Goal: Transaction & Acquisition: Purchase product/service

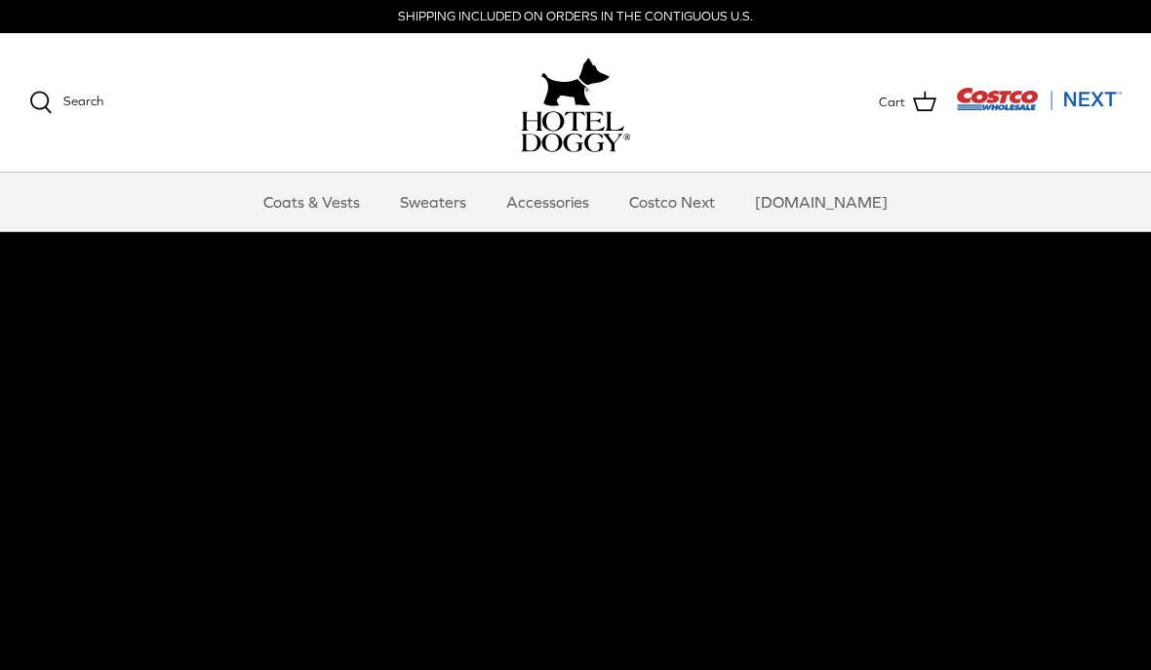
click at [587, 215] on link "Accessories" at bounding box center [547, 202] width 118 height 59
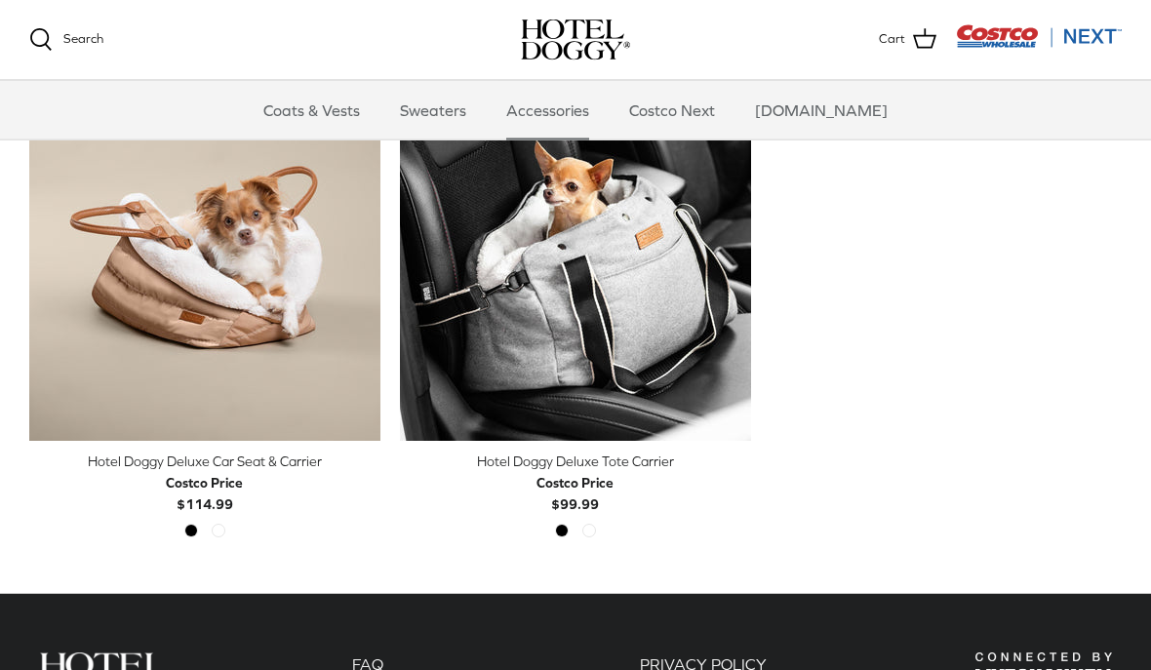
scroll to position [512, 0]
click at [670, 407] on link "Quick buy" at bounding box center [576, 411] width 332 height 40
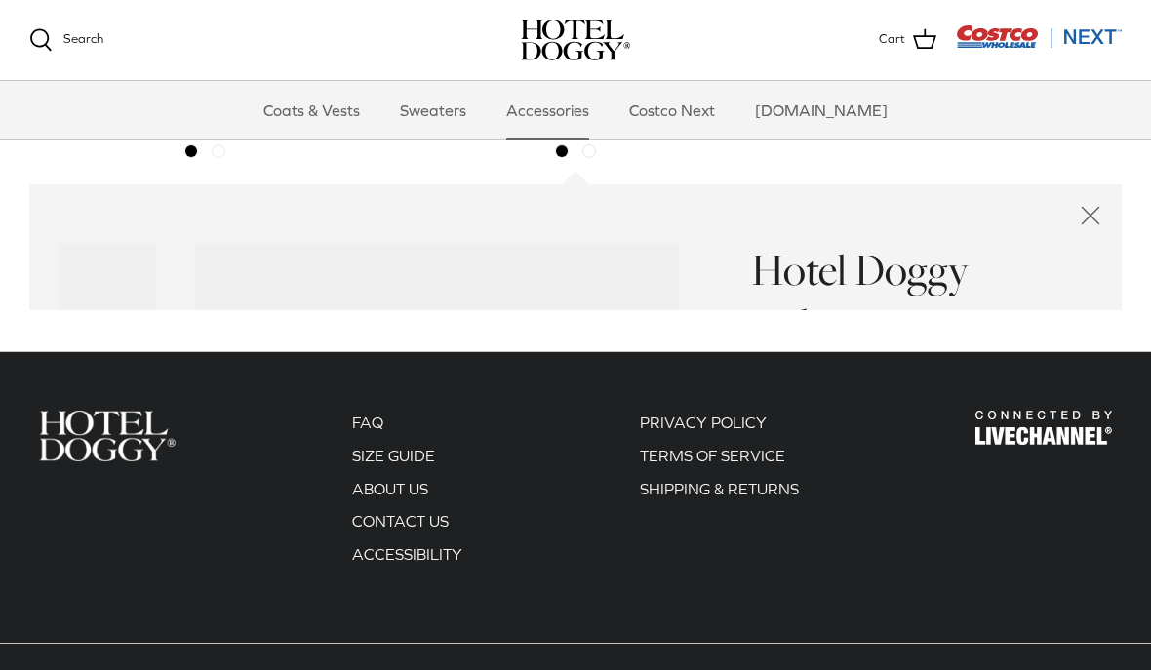
scroll to position [956, 0]
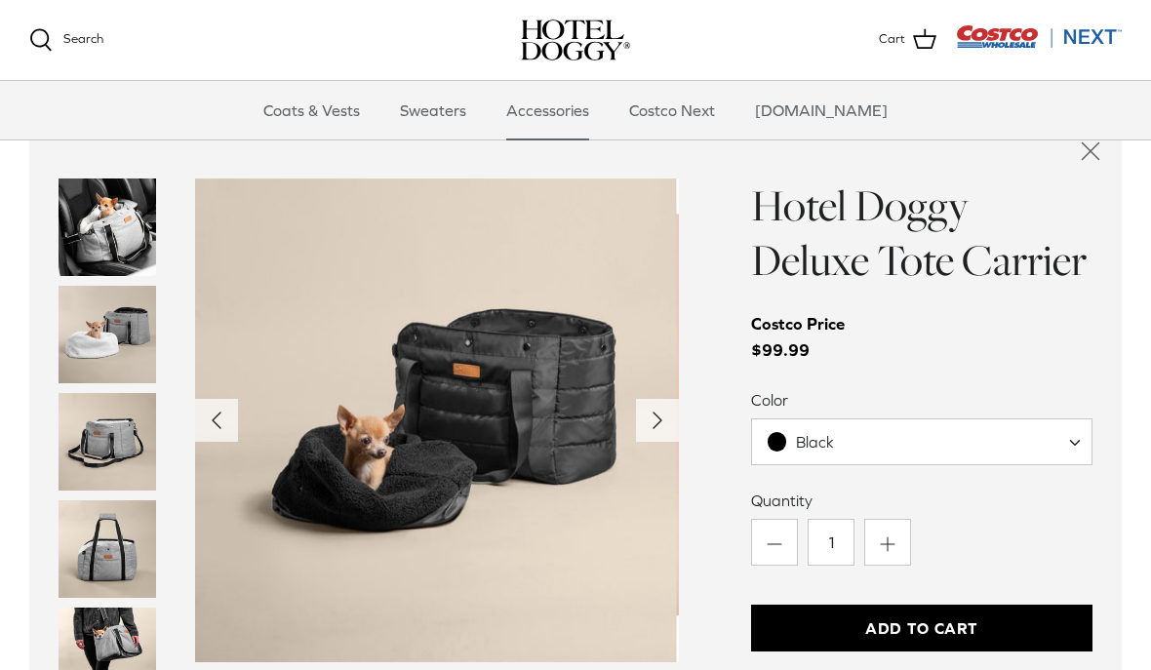
click at [658, 428] on icon "Right" at bounding box center [657, 420] width 31 height 31
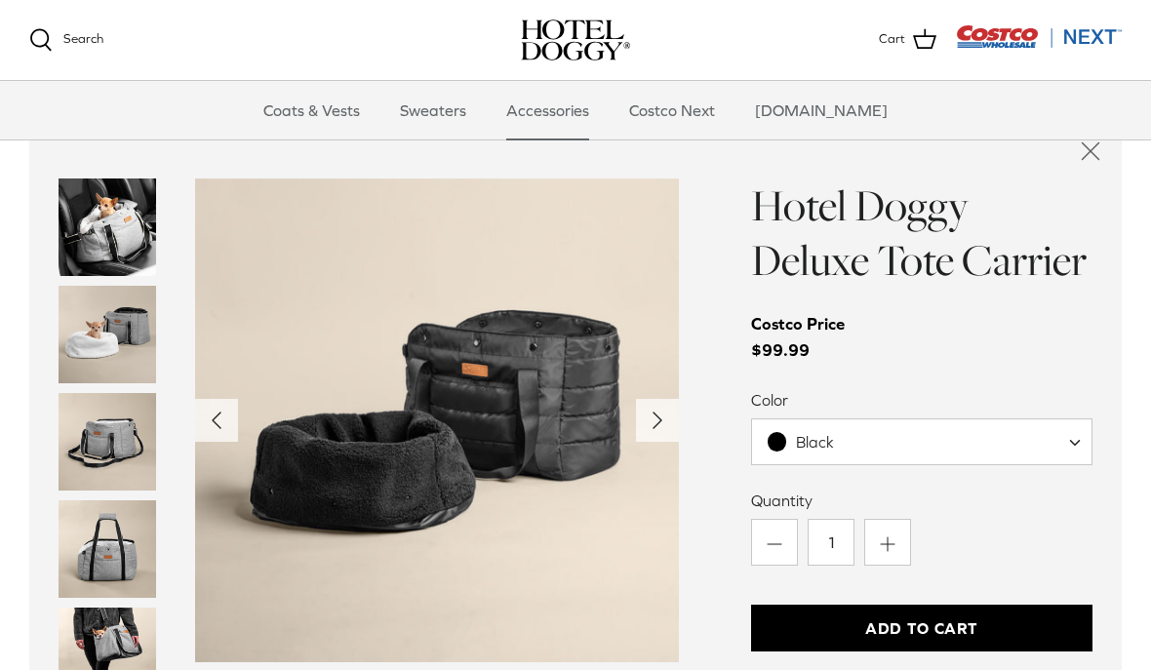
click at [666, 421] on icon "Right" at bounding box center [657, 420] width 31 height 31
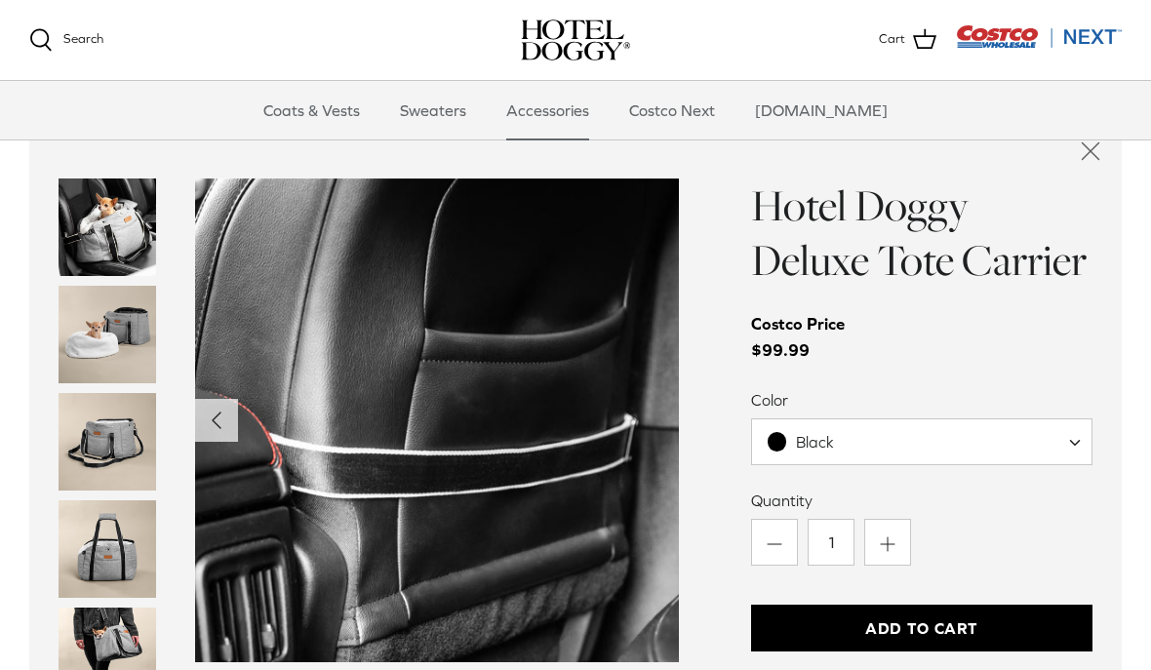
click at [121, 443] on img "Thumbnail Link" at bounding box center [108, 442] width 98 height 98
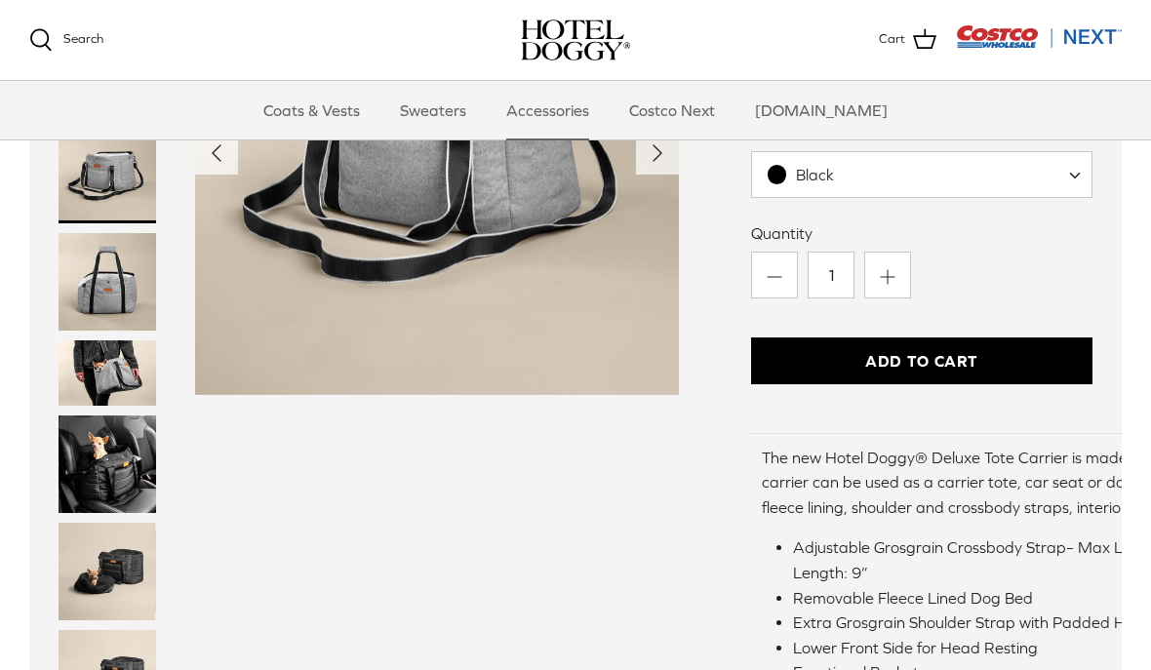
scroll to position [1226, 0]
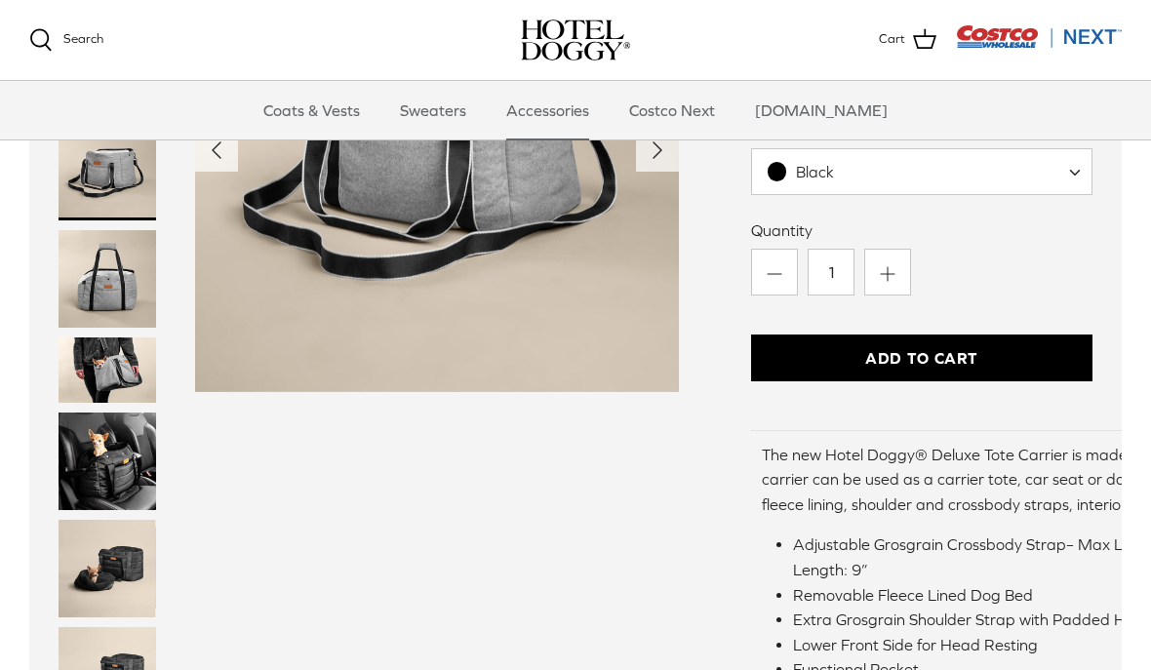
click at [125, 453] on img "Thumbnail Link" at bounding box center [108, 461] width 98 height 98
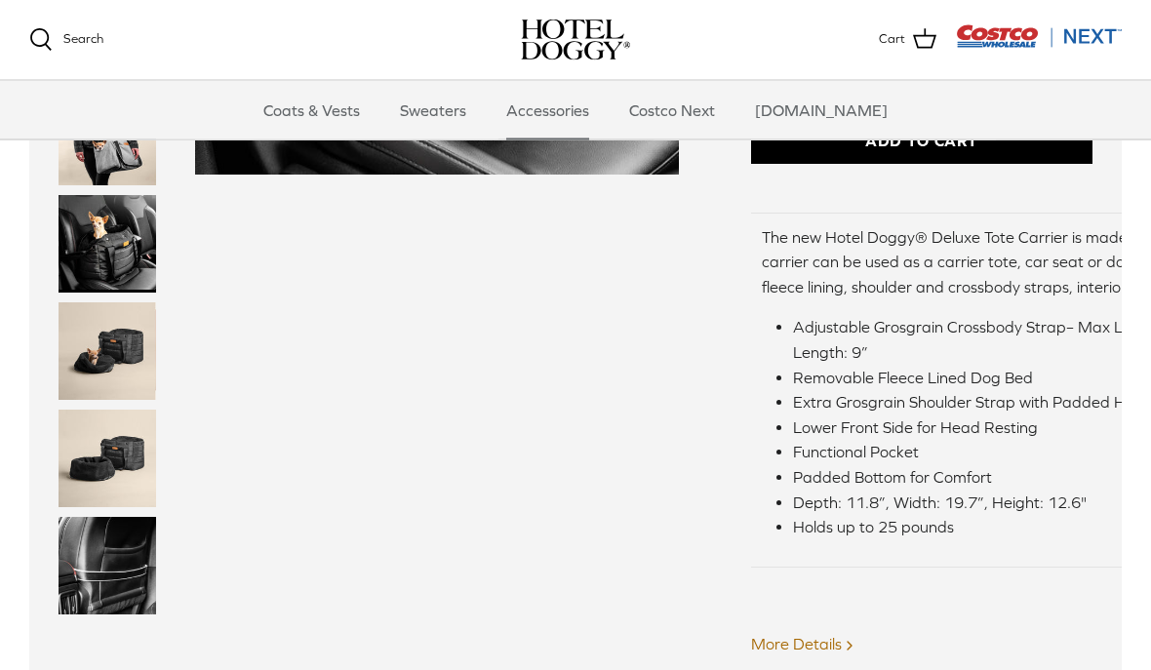
scroll to position [1465, 0]
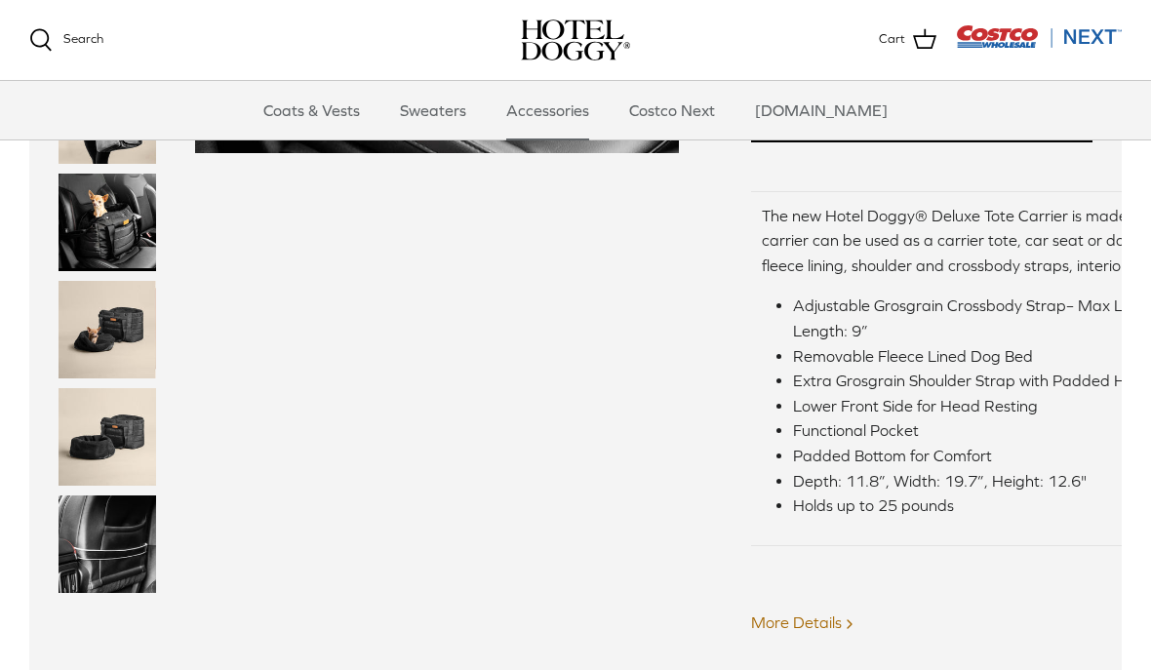
click at [821, 618] on link "More Details Right" at bounding box center [804, 622] width 106 height 18
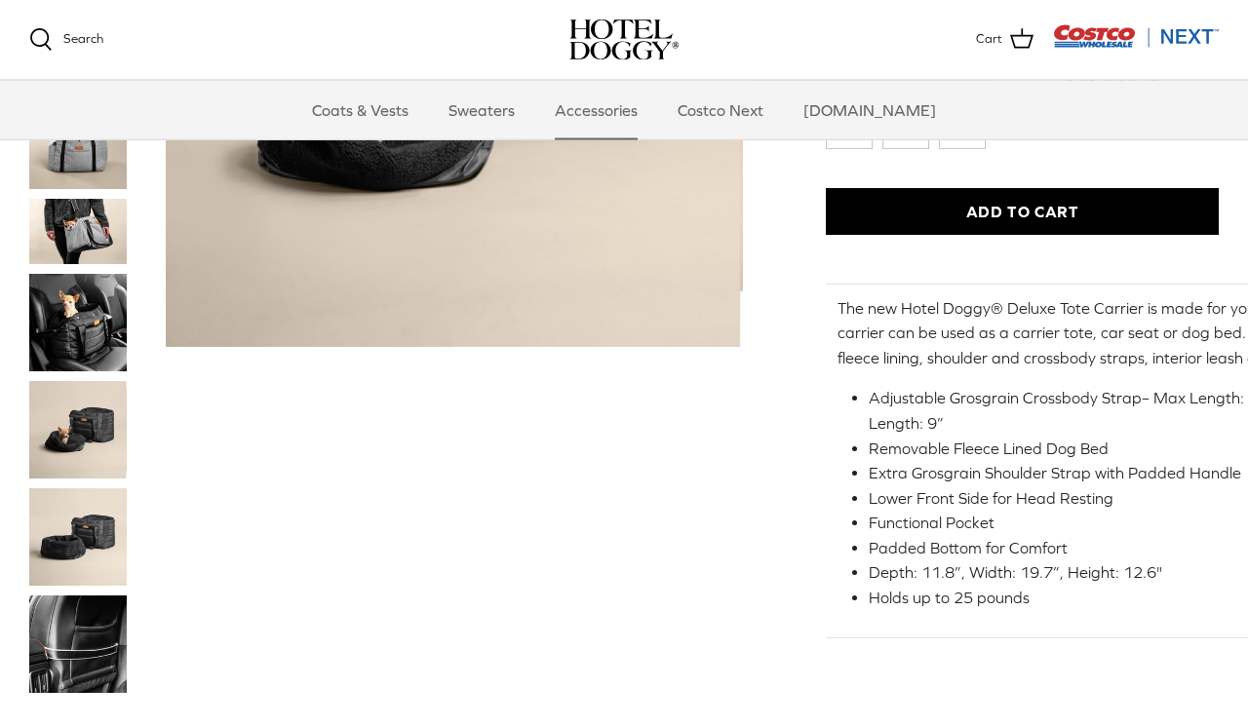
scroll to position [357, 0]
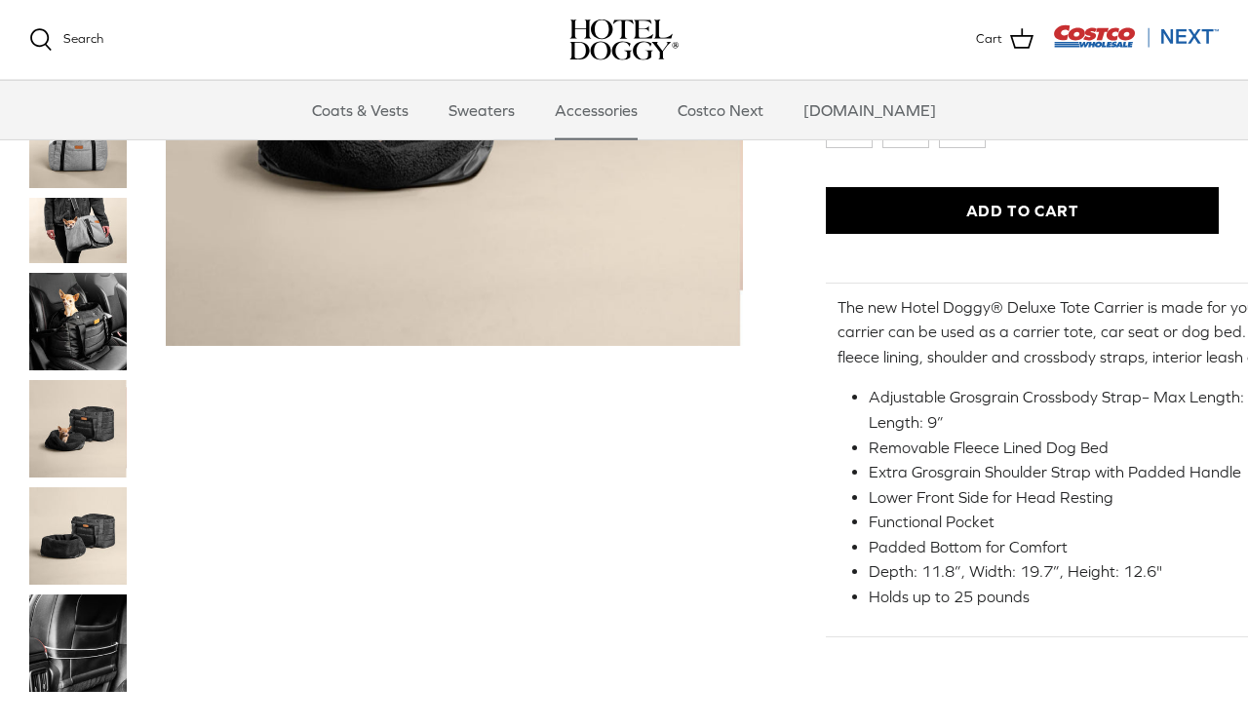
click at [1054, 207] on button "Add to Cart" at bounding box center [1022, 210] width 393 height 47
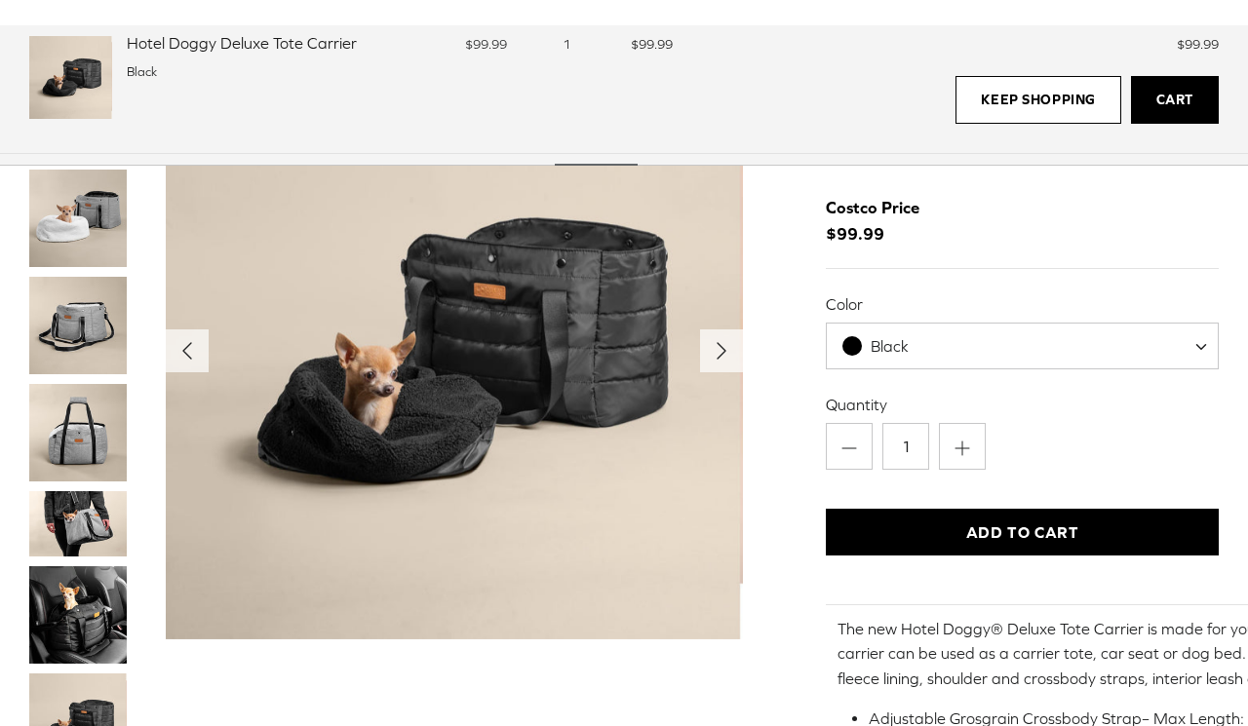
scroll to position [0, 0]
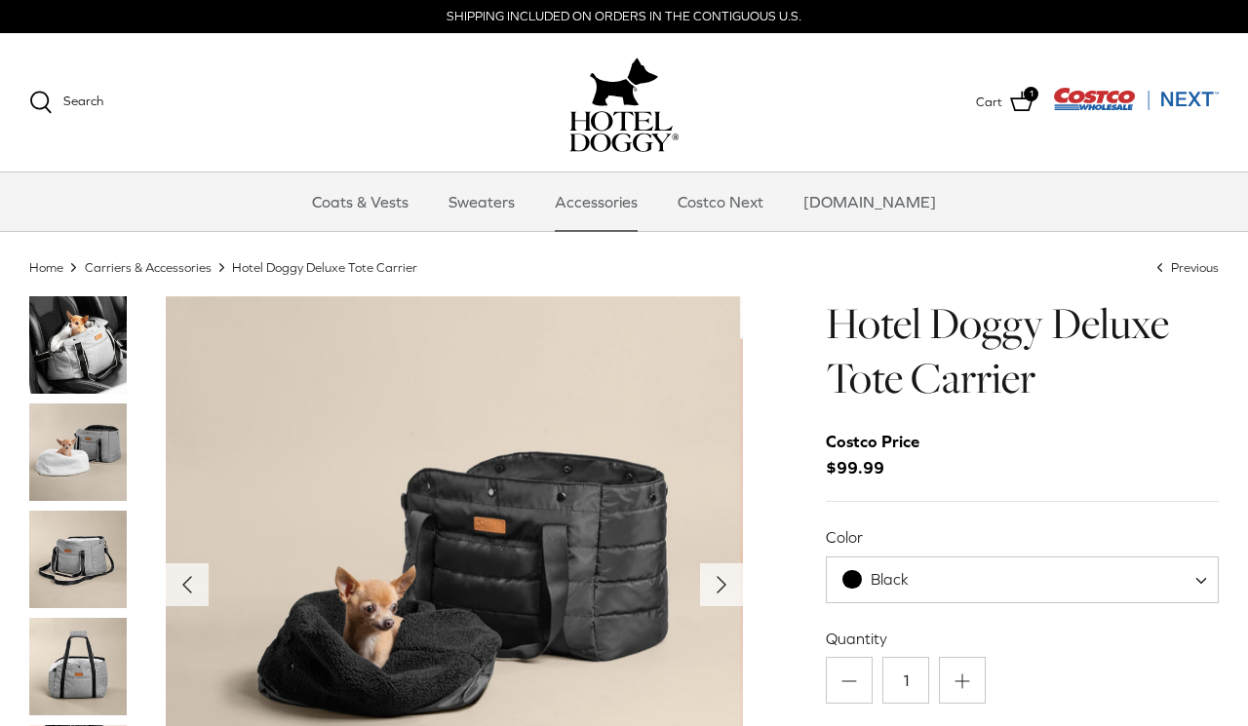
click at [655, 214] on link "Accessories" at bounding box center [596, 202] width 118 height 59
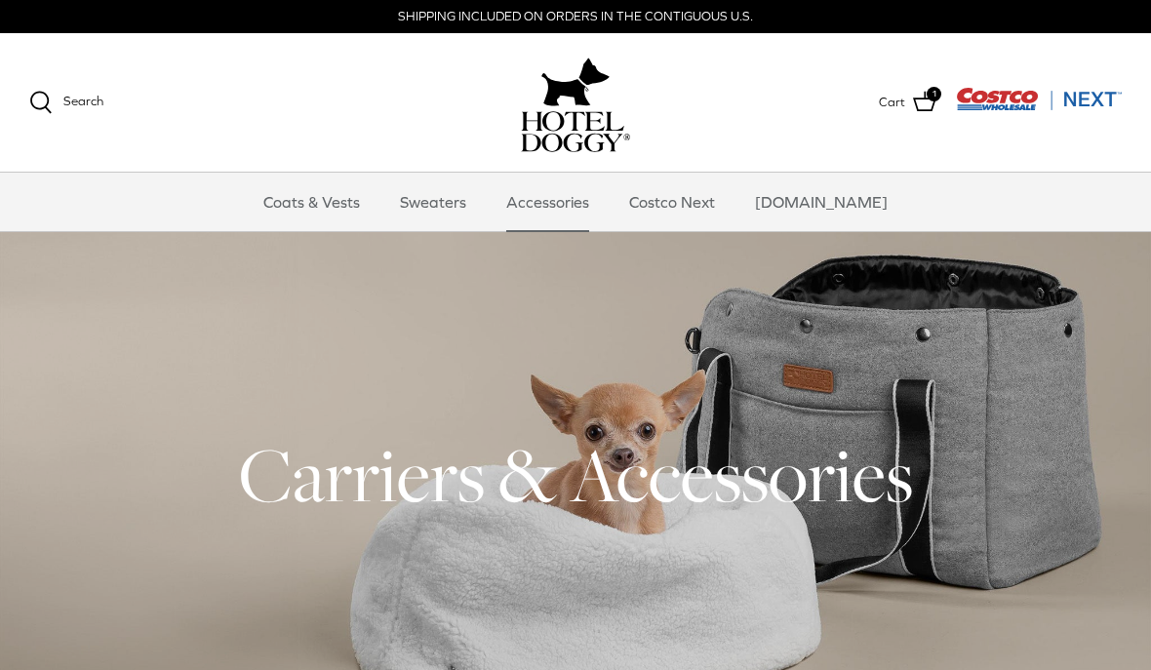
click at [468, 205] on link "Sweaters" at bounding box center [432, 202] width 101 height 59
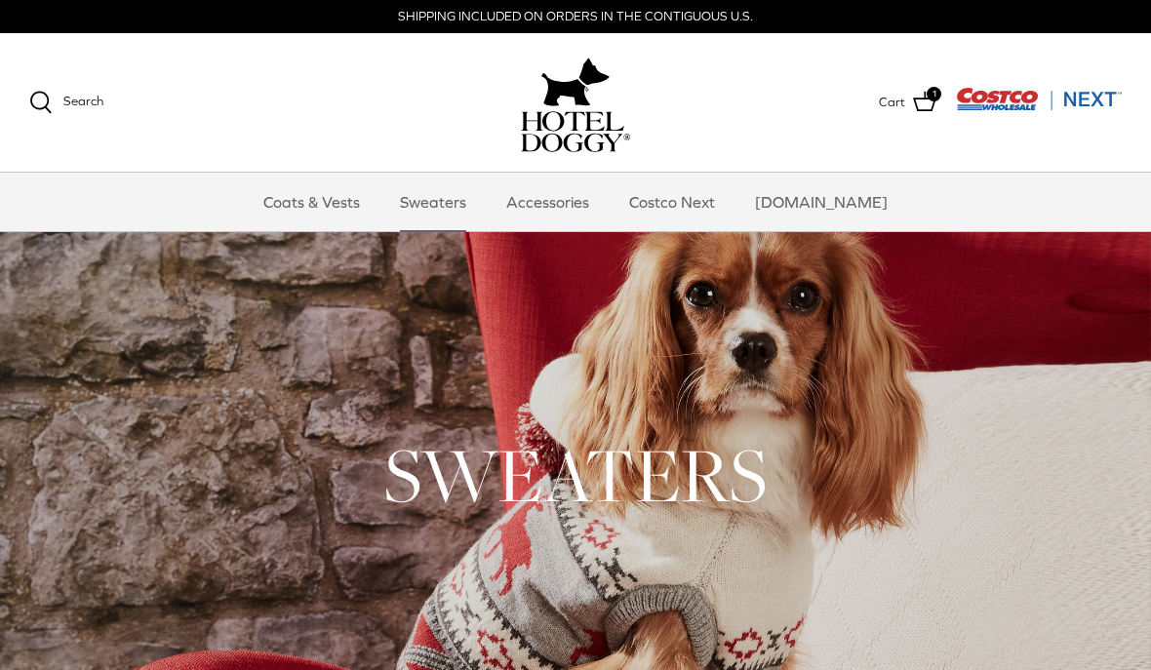
click at [357, 203] on link "Coats & Vests" at bounding box center [312, 202] width 132 height 59
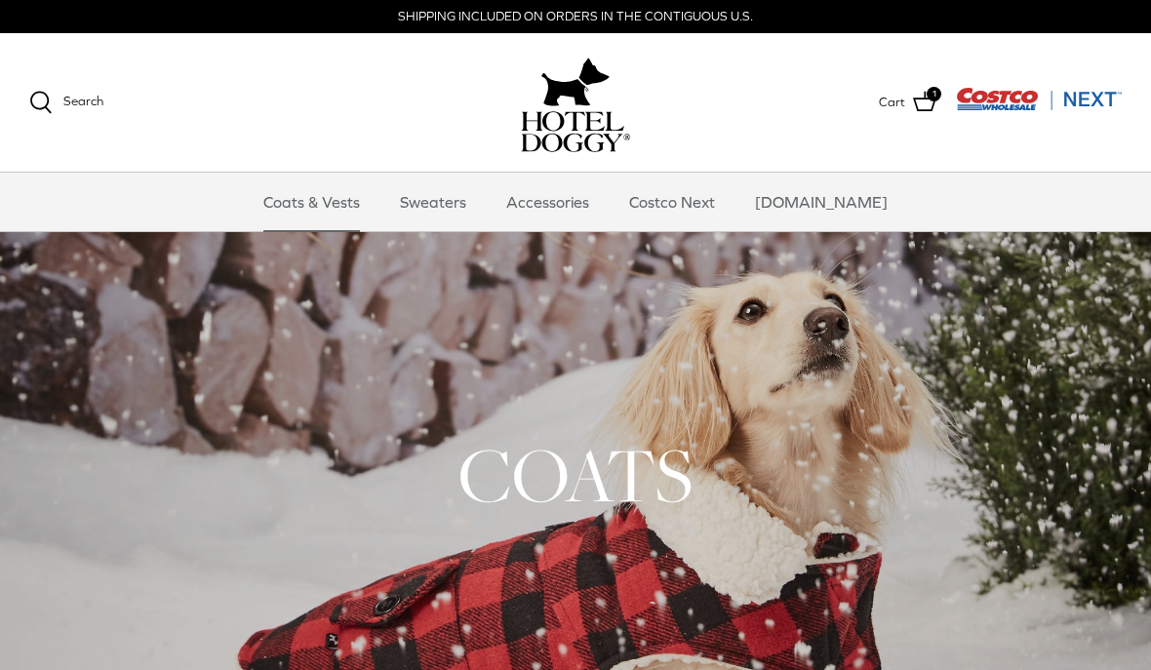
click at [813, 201] on link "[DOMAIN_NAME]" at bounding box center [821, 202] width 168 height 59
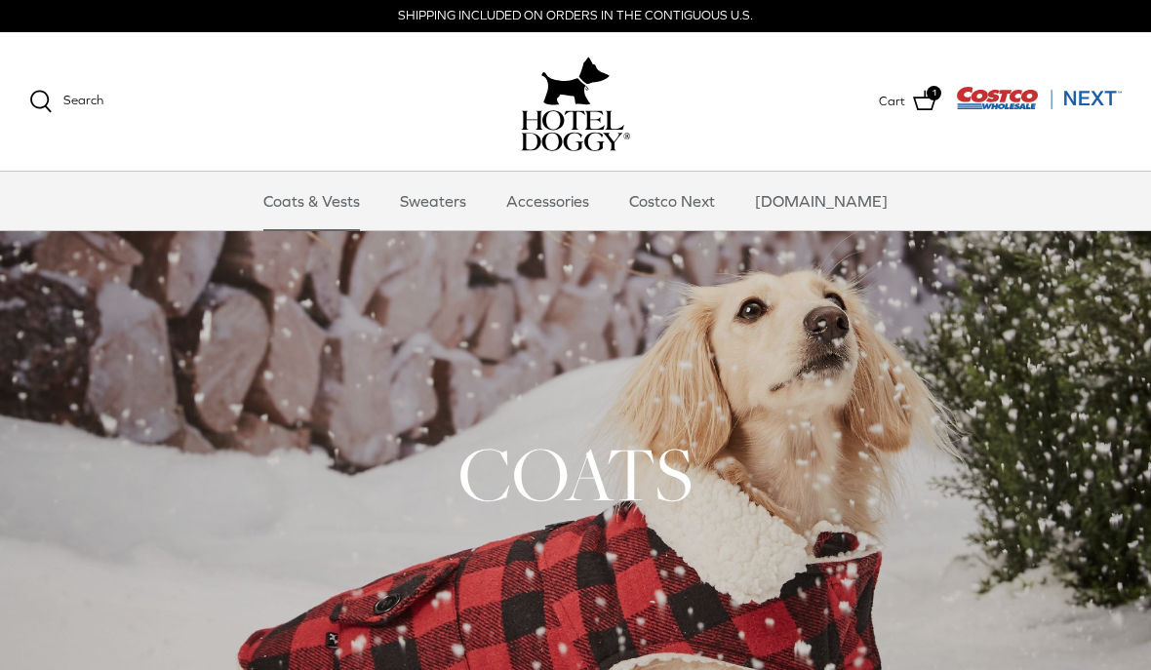
click at [712, 203] on link "Costco Next" at bounding box center [671, 201] width 121 height 59
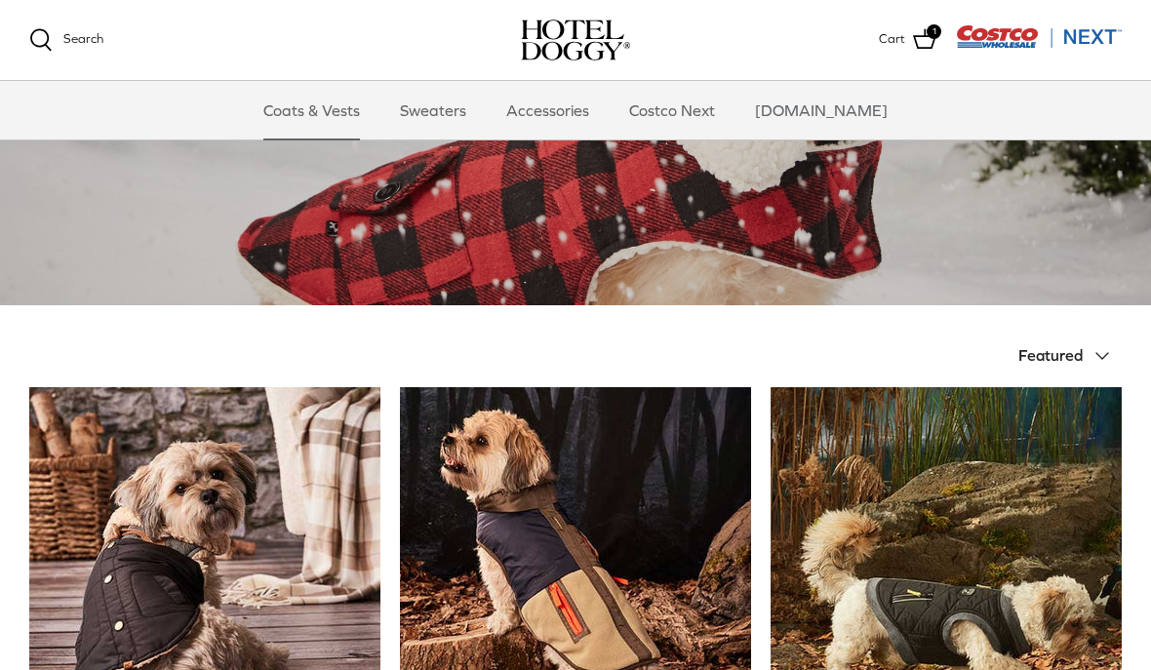
scroll to position [218, 0]
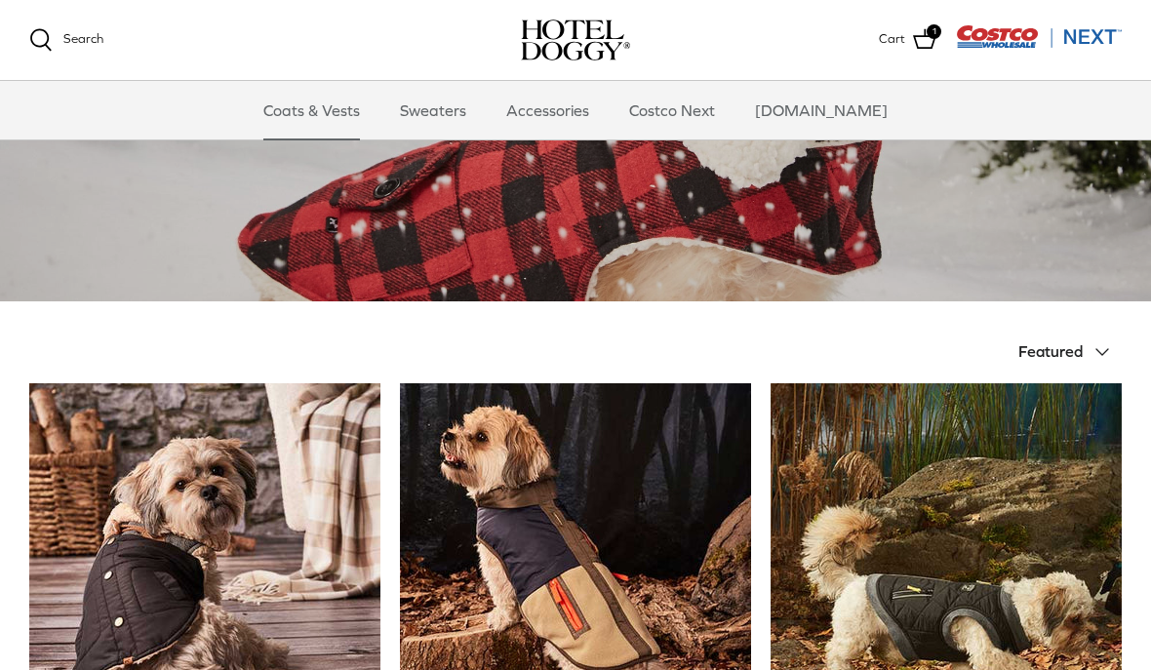
click at [930, 47] on icon at bounding box center [924, 38] width 23 height 23
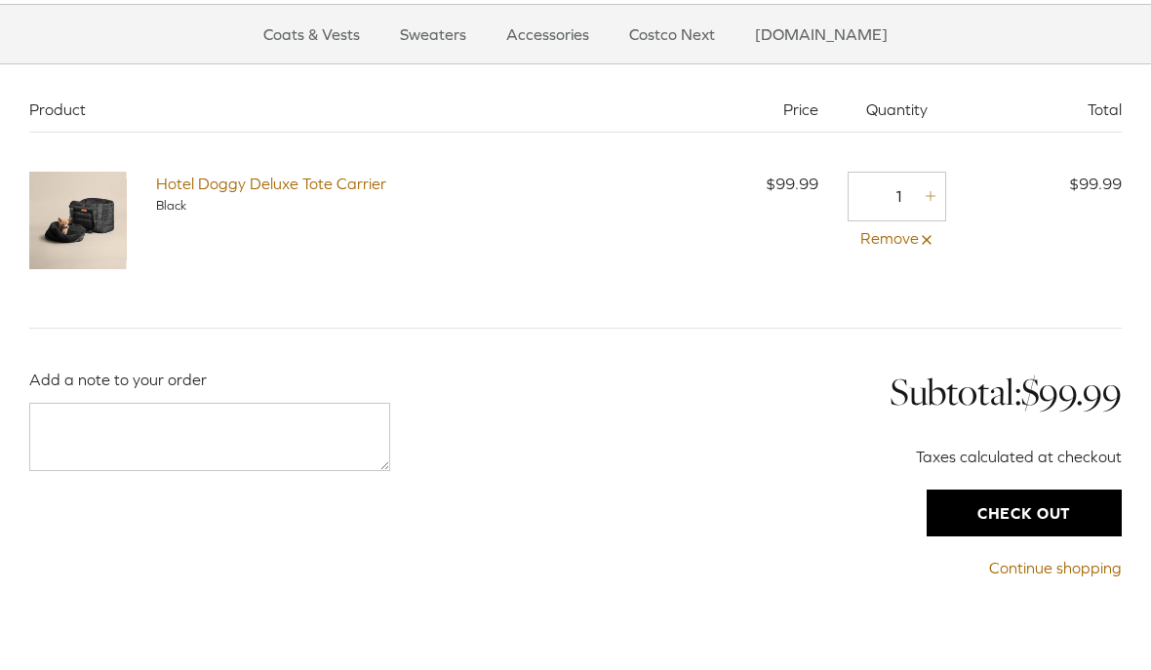
scroll to position [80, 0]
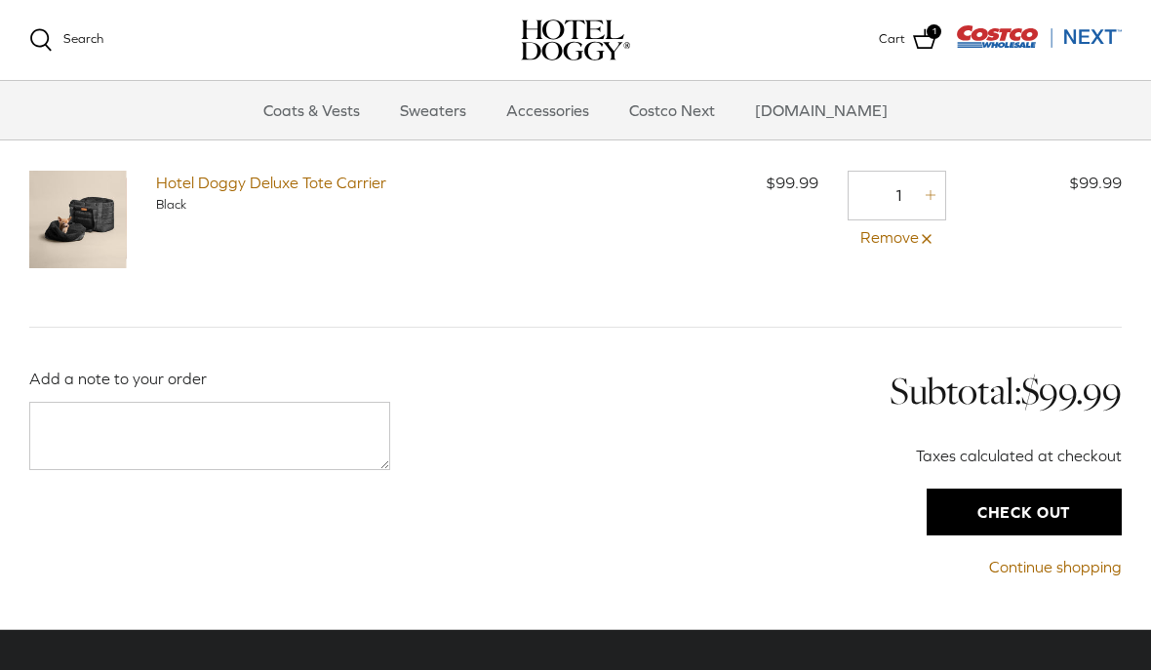
click at [585, 106] on link "Accessories" at bounding box center [547, 110] width 118 height 59
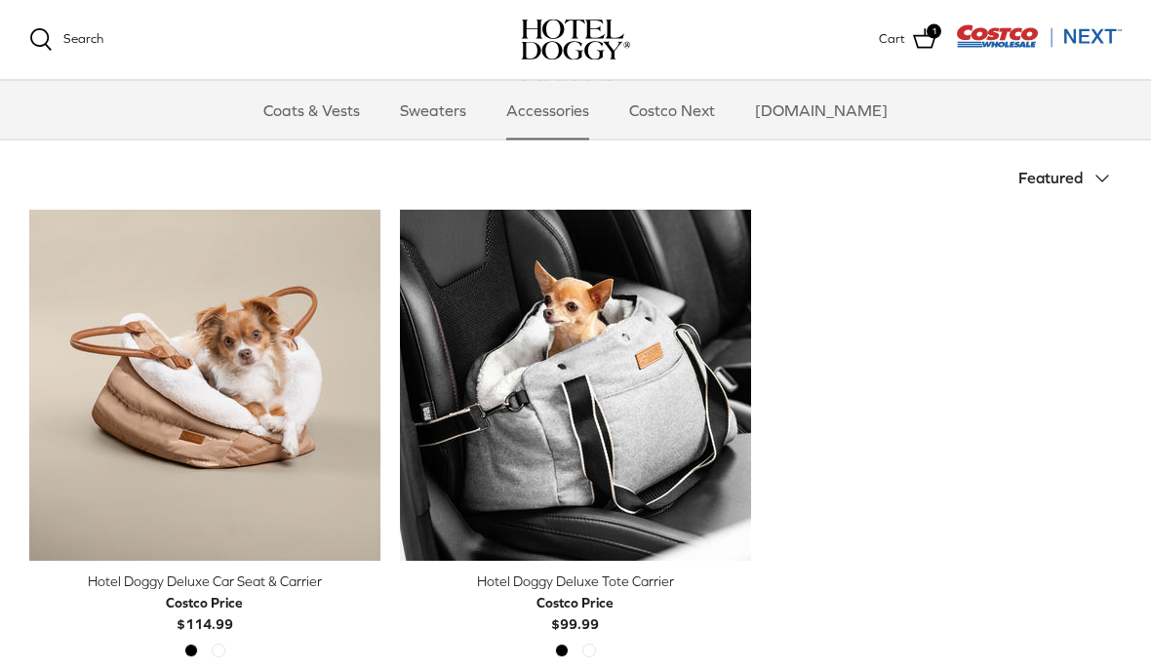
scroll to position [395, 0]
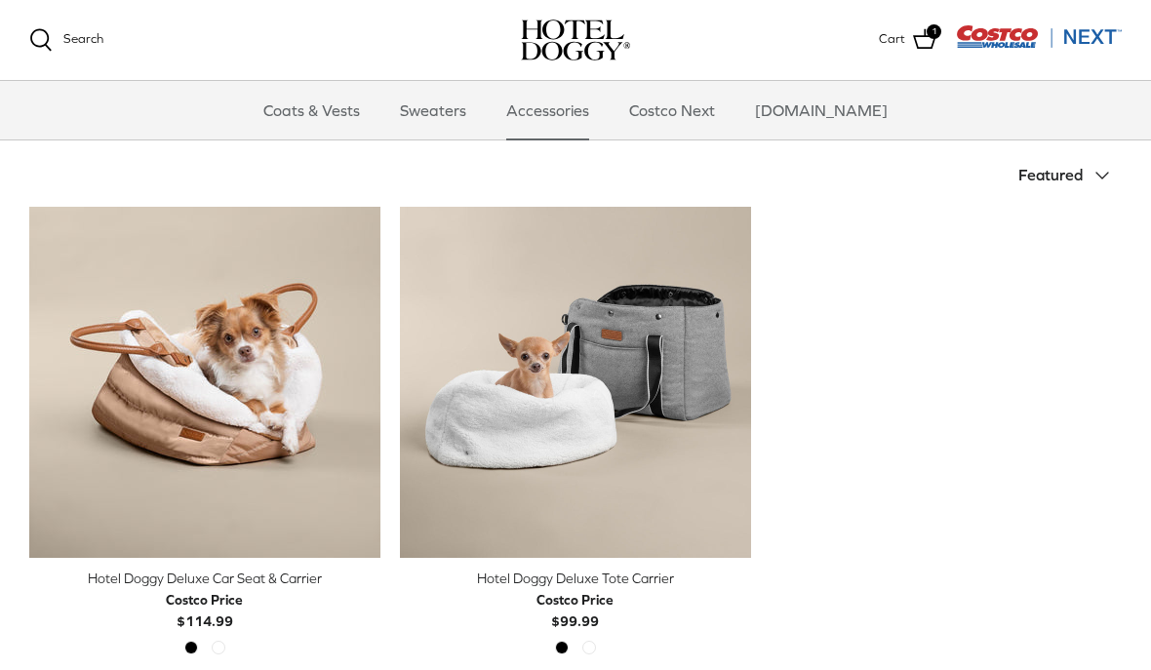
click at [595, 647] on span "Grey" at bounding box center [589, 648] width 14 height 14
click at [595, 651] on div "Black Grey" at bounding box center [575, 653] width 55 height 25
click at [562, 644] on span "Black" at bounding box center [562, 648] width 14 height 14
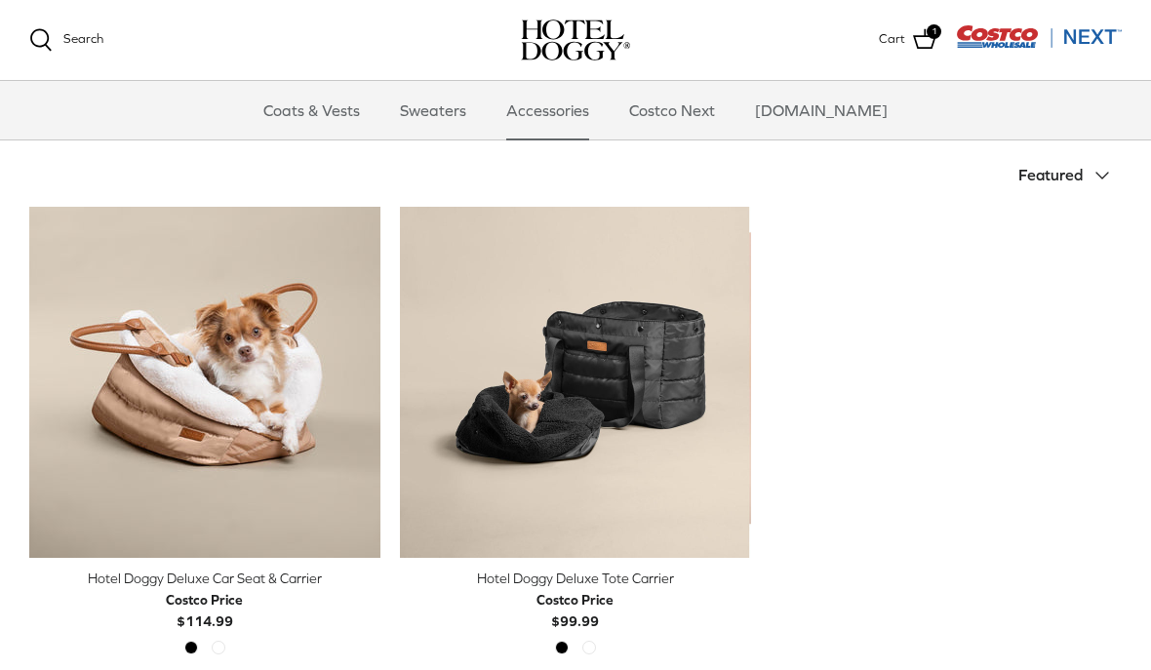
click at [597, 644] on div "Black Grey" at bounding box center [575, 653] width 55 height 25
click at [591, 652] on div "Black Grey" at bounding box center [575, 653] width 55 height 25
click at [595, 643] on span "Grey" at bounding box center [589, 648] width 14 height 14
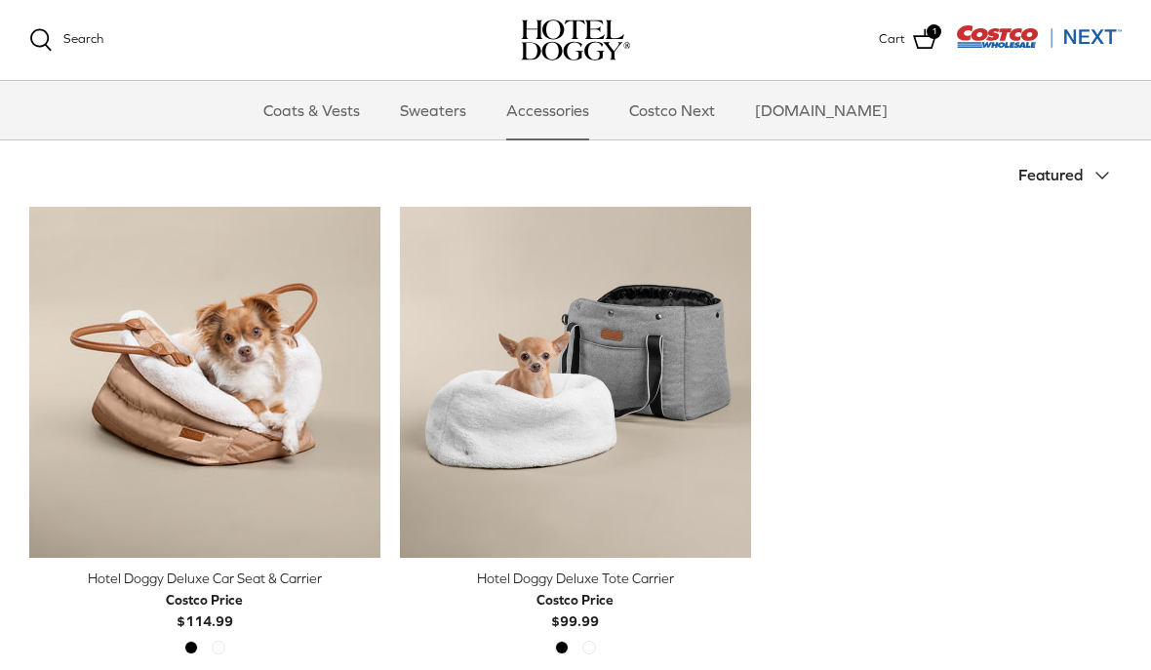
scroll to position [422, 0]
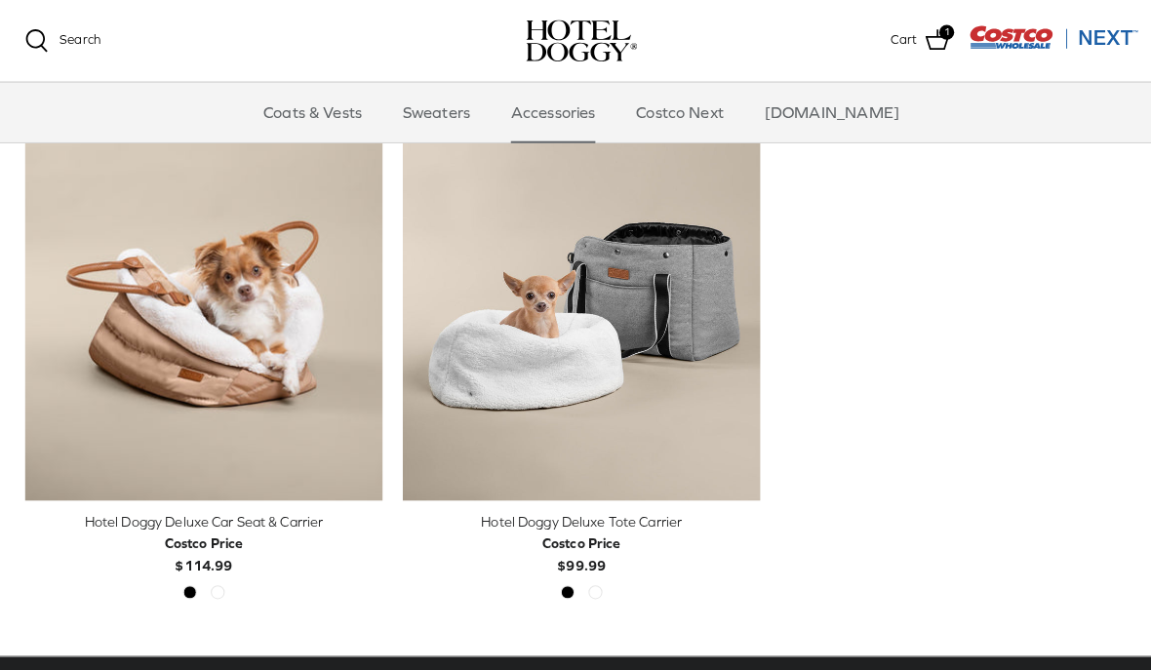
click at [733, 315] on polyline "Previous" at bounding box center [736, 316] width 6 height 12
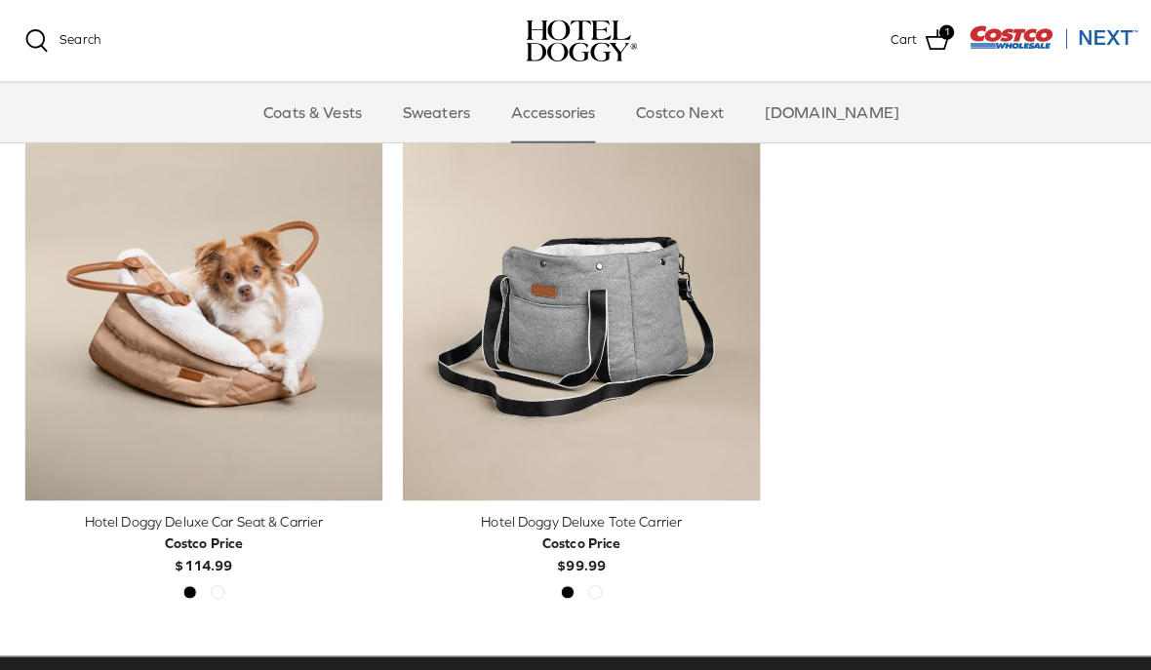
scroll to position [461, 0]
click at [744, 317] on link "Right" at bounding box center [736, 315] width 29 height 29
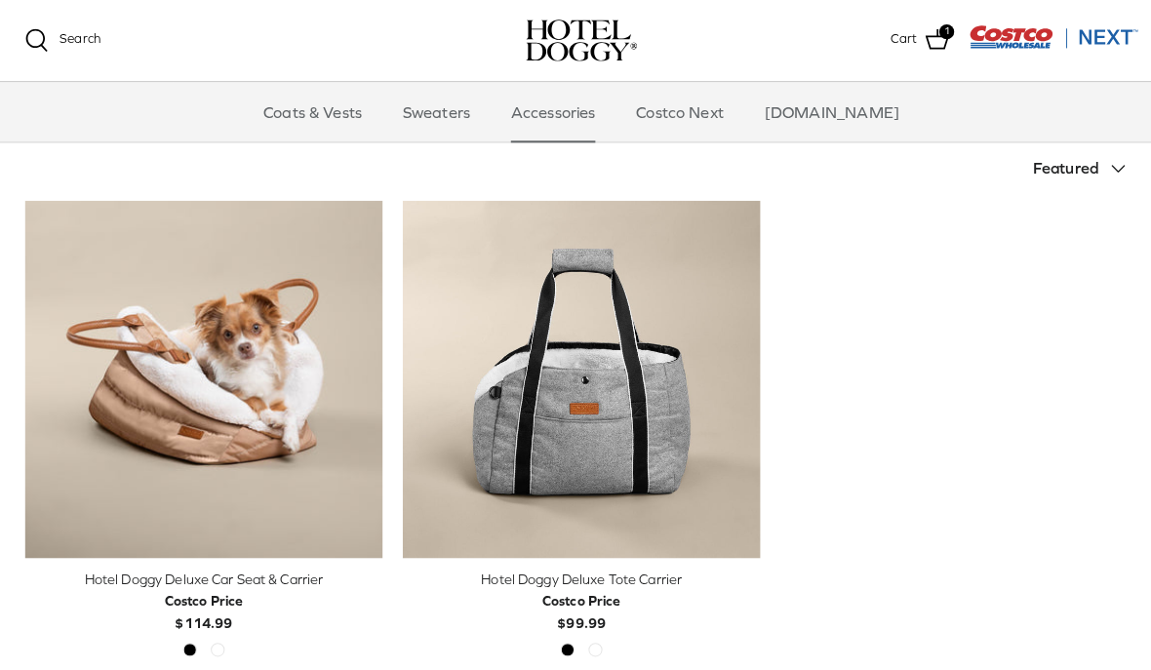
scroll to position [405, 0]
click at [740, 370] on icon "Right" at bounding box center [735, 372] width 23 height 23
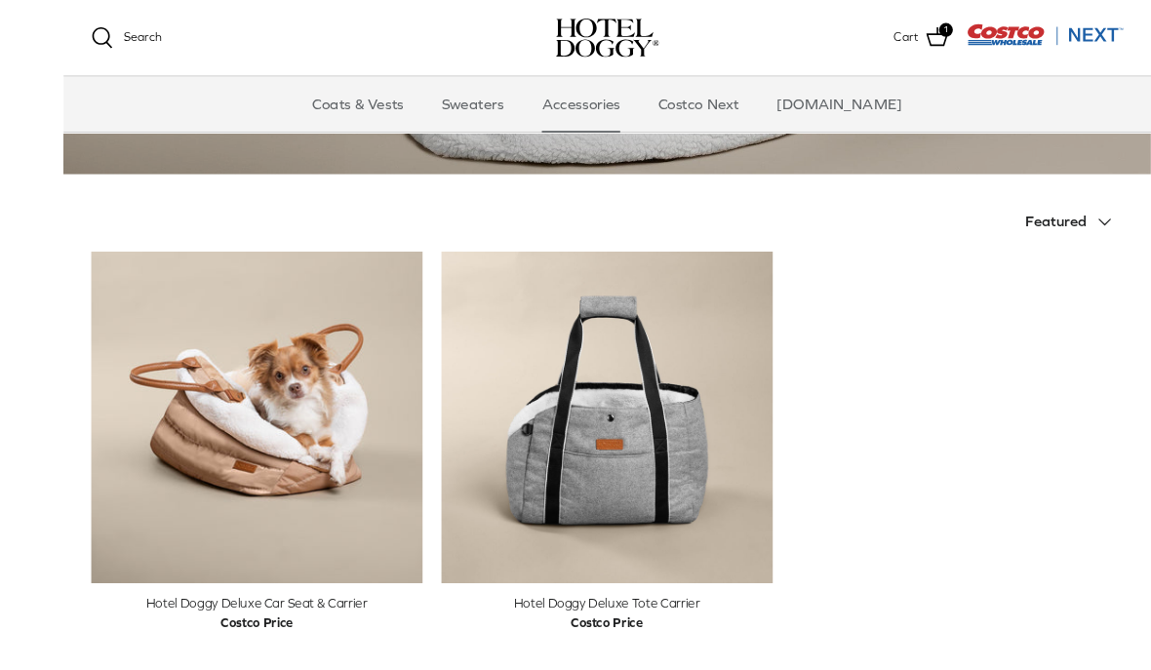
scroll to position [404, 0]
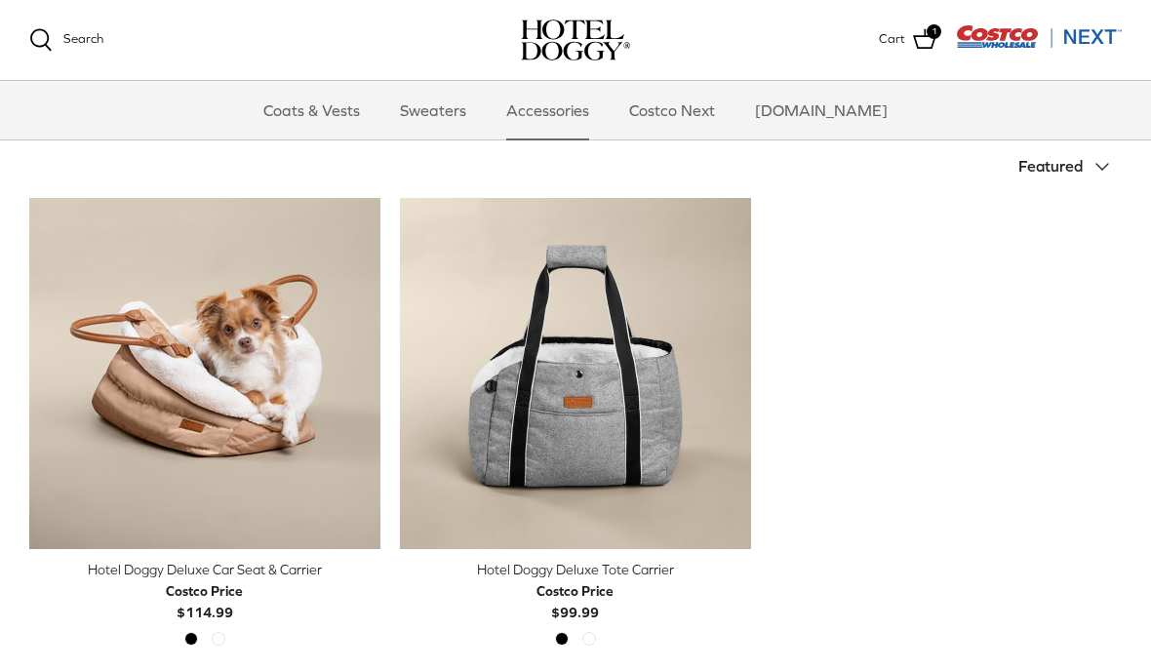
click at [748, 377] on link "Right" at bounding box center [736, 373] width 29 height 29
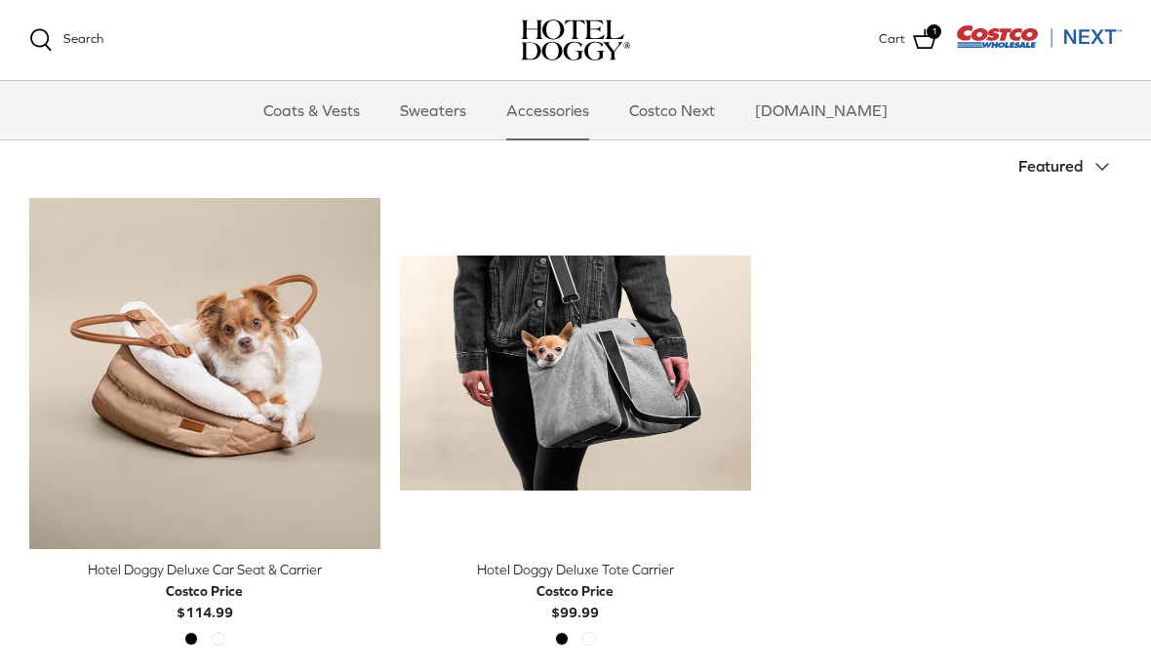
click at [748, 376] on link "Right" at bounding box center [736, 373] width 29 height 29
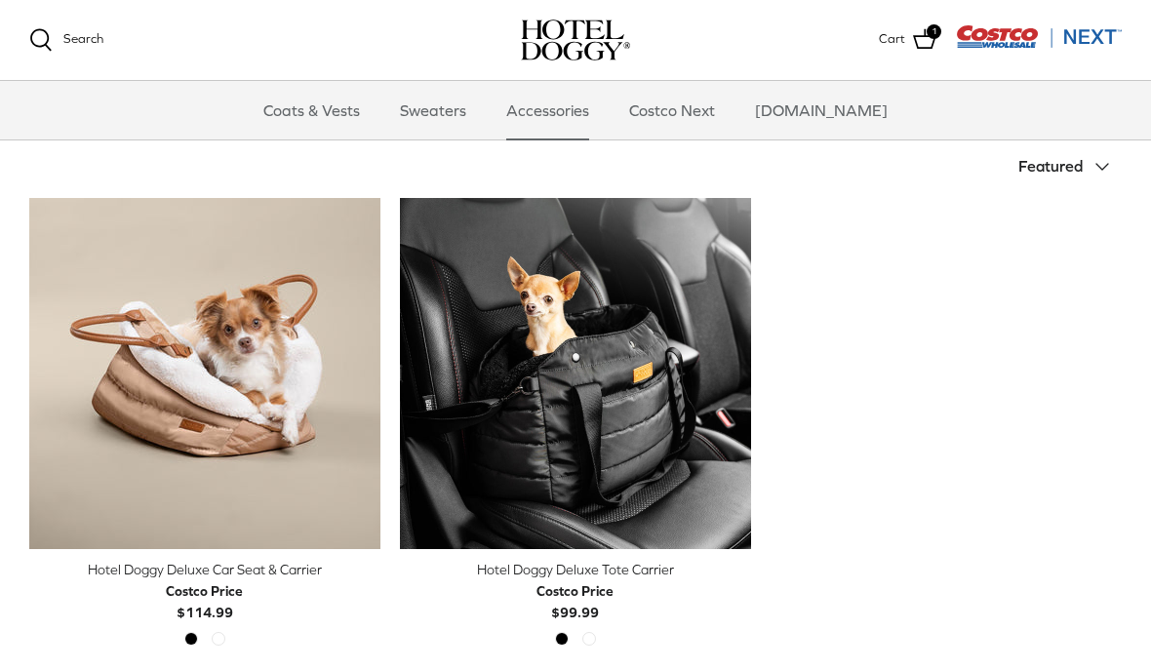
click at [744, 375] on icon "Right" at bounding box center [735, 373] width 23 height 23
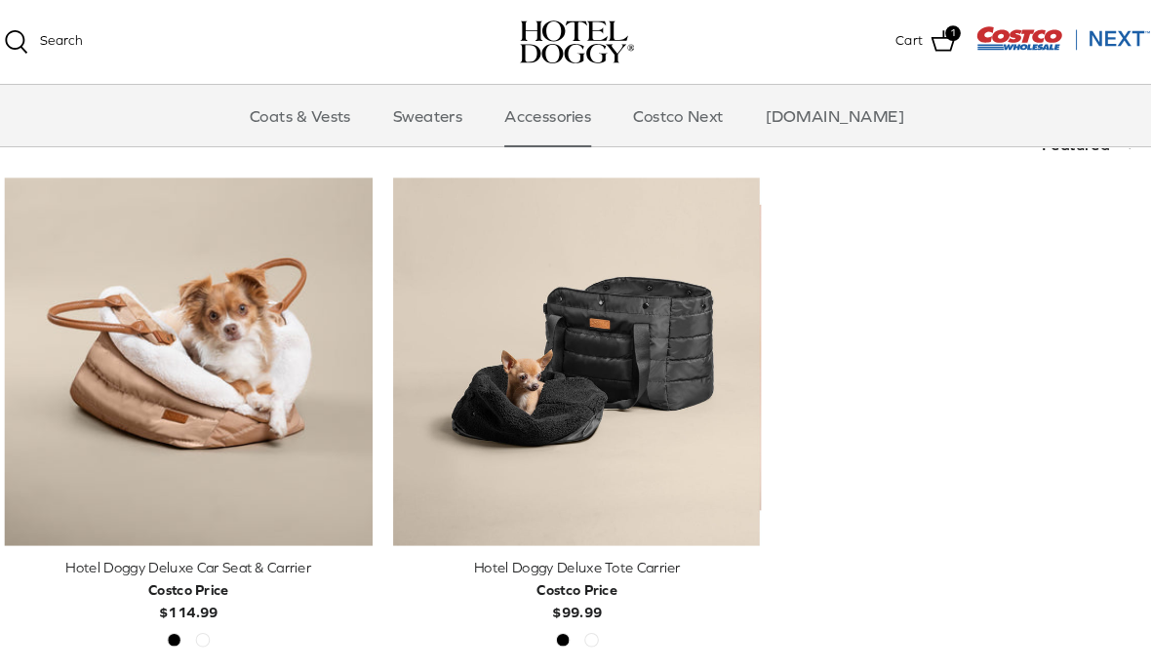
scroll to position [456, 0]
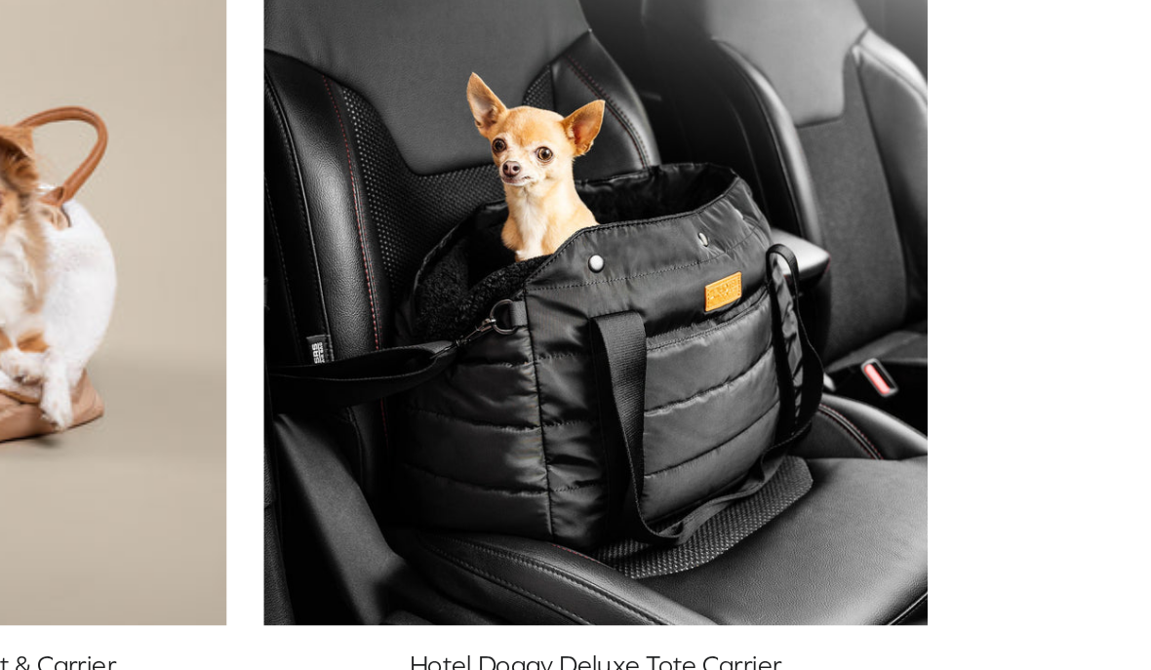
click at [724, 309] on icon "Right" at bounding box center [735, 320] width 23 height 23
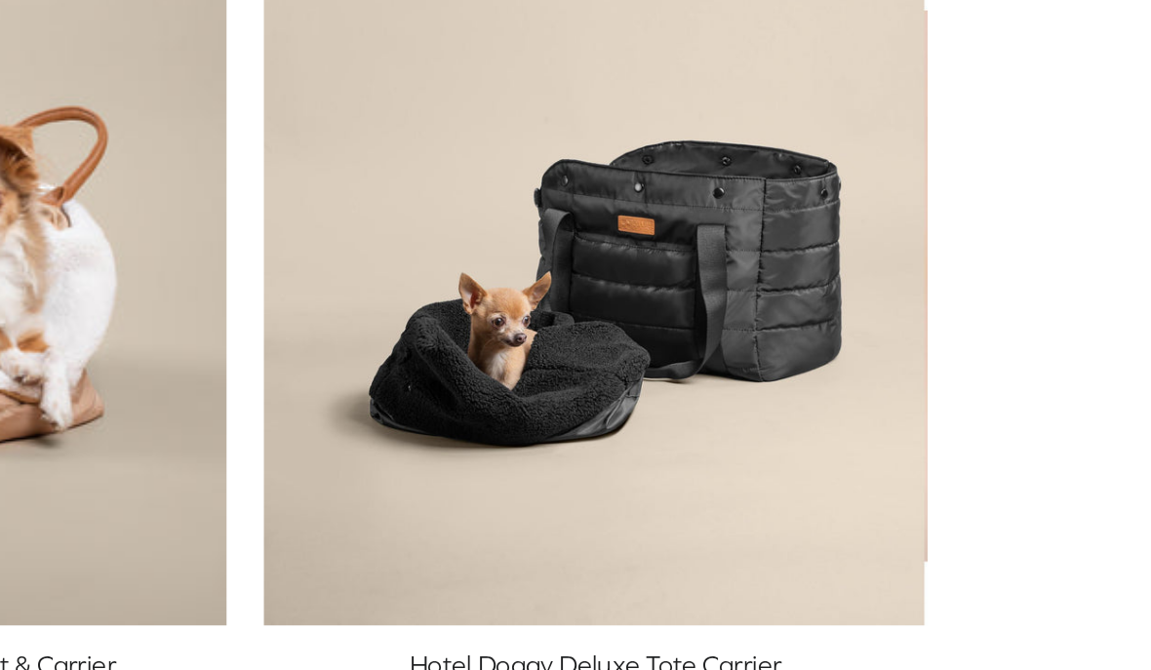
click at [724, 309] on icon "Right" at bounding box center [735, 320] width 23 height 23
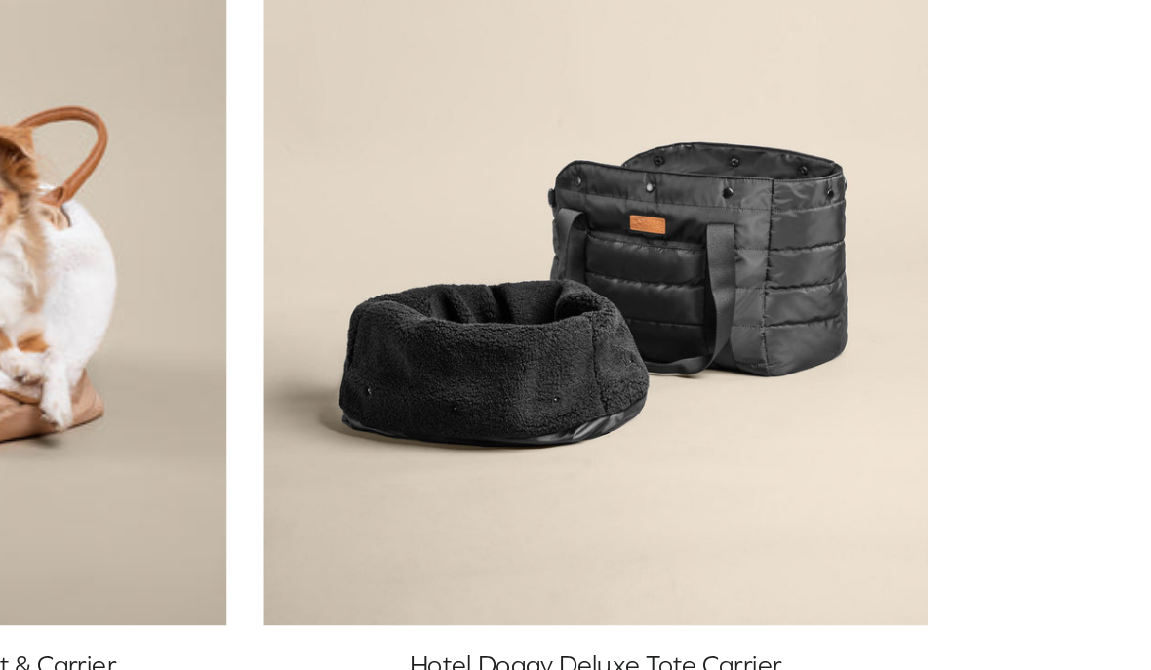
click at [724, 309] on icon "Right" at bounding box center [735, 320] width 23 height 23
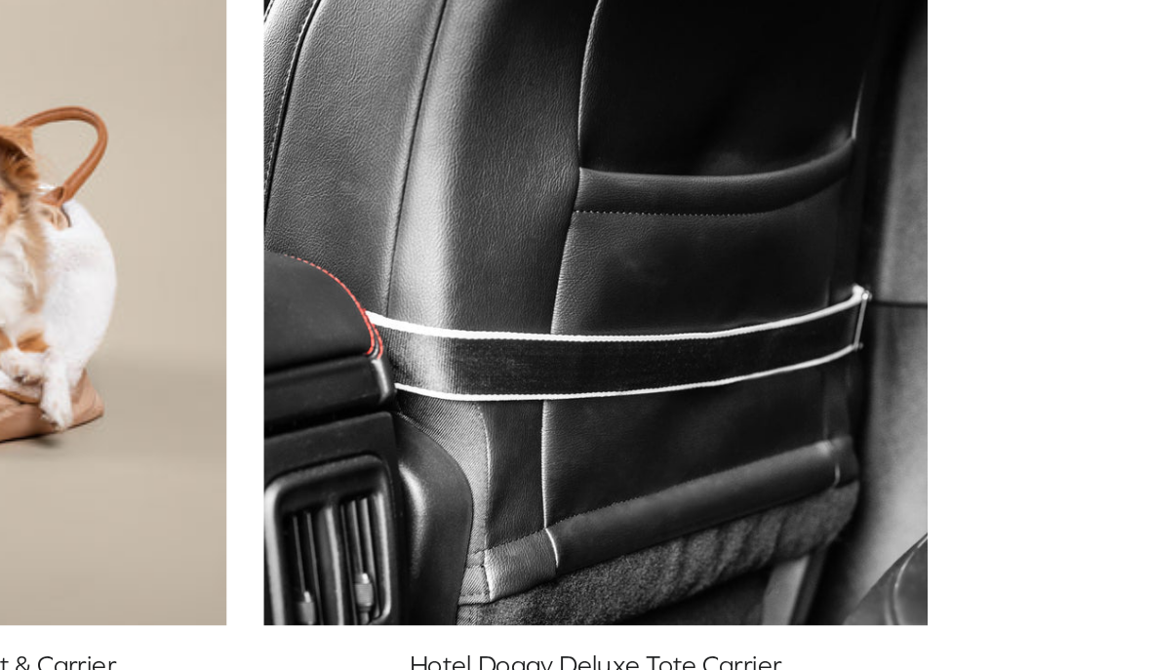
click at [724, 309] on icon "Right" at bounding box center [735, 320] width 23 height 23
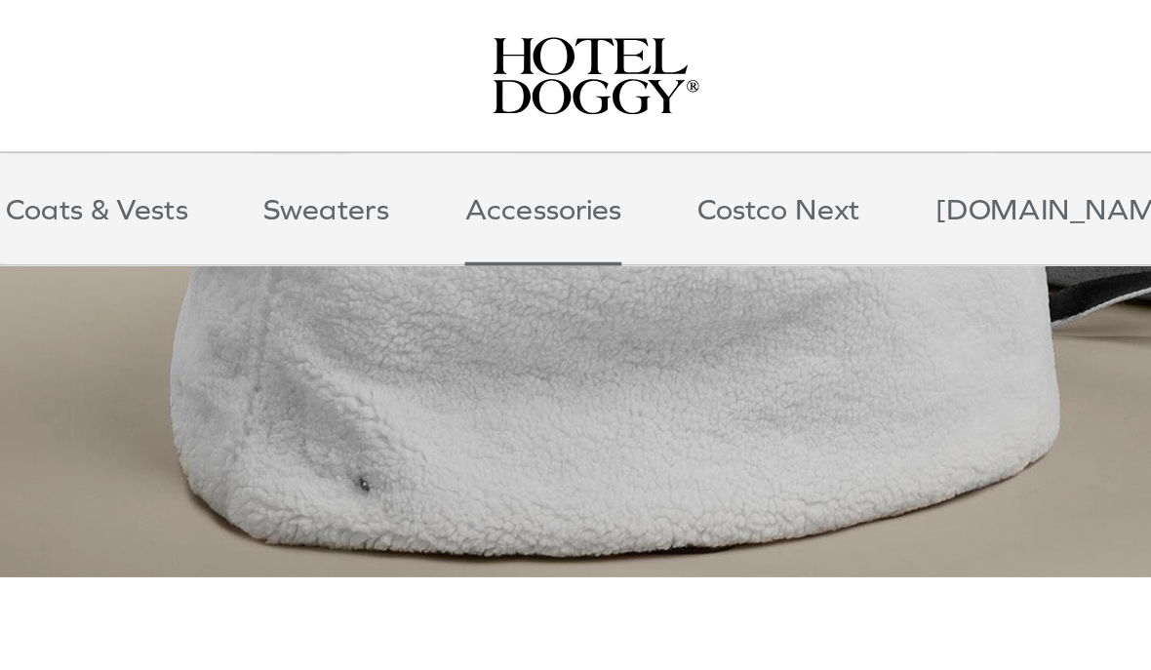
scroll to position [215, 0]
click at [737, 112] on link "[DOMAIN_NAME]" at bounding box center [821, 110] width 168 height 59
